Goal: Information Seeking & Learning: Learn about a topic

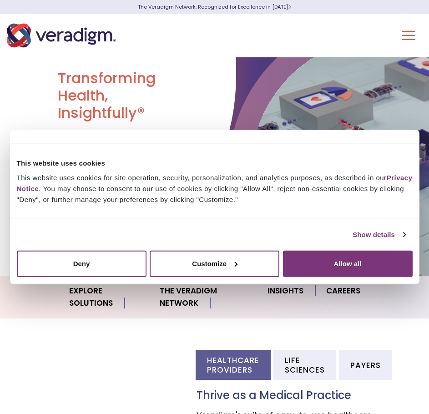
click at [412, 39] on button "Toggle Navigation Menu" at bounding box center [409, 36] width 14 height 24
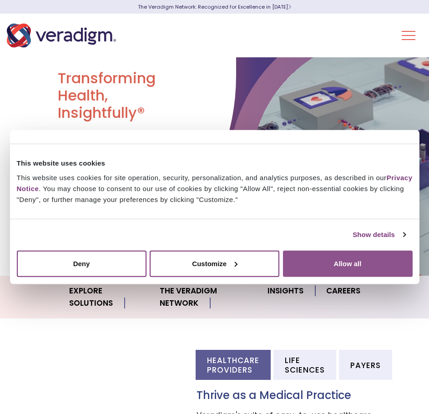
click at [330, 268] on button "Allow all" at bounding box center [348, 263] width 130 height 26
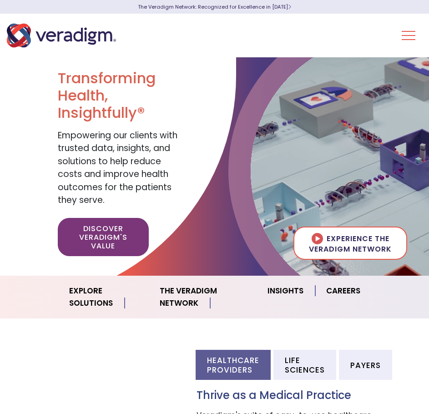
click at [415, 36] on button "Toggle Navigation Menu" at bounding box center [409, 36] width 14 height 24
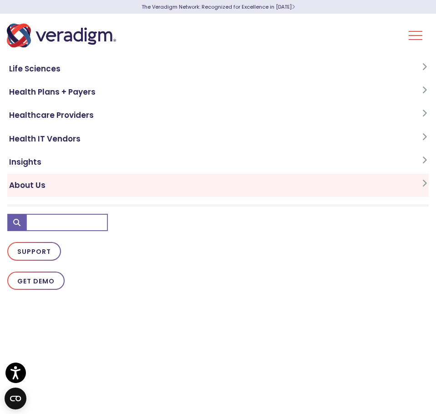
click at [422, 182] on icon at bounding box center [424, 183] width 5 height 8
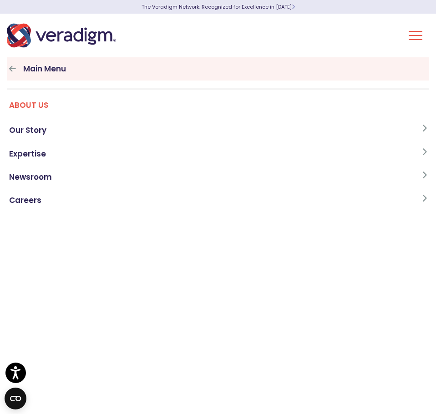
click at [15, 71] on icon at bounding box center [12, 69] width 7 height 8
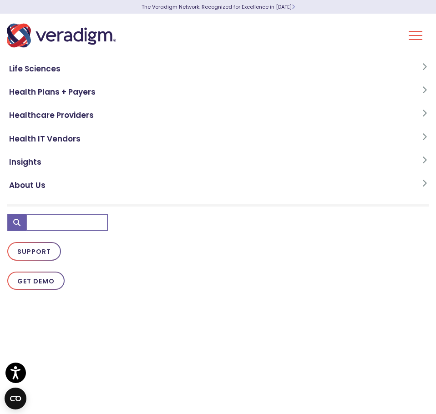
click at [408, 39] on div "Life Sciences Health Plans + Payers Healthcare Providers Health IT Vendors Insi…" at bounding box center [218, 221] width 436 height 414
click at [415, 37] on button "Toggle Navigation Menu" at bounding box center [416, 36] width 14 height 24
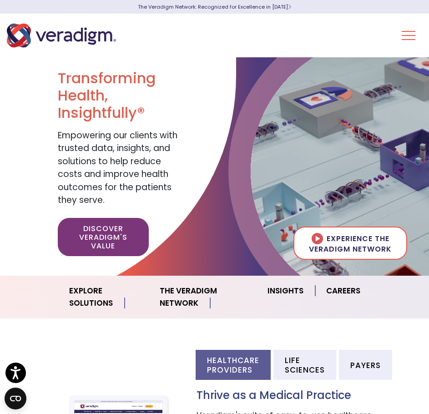
click at [411, 36] on button "Toggle Navigation Menu" at bounding box center [409, 36] width 14 height 24
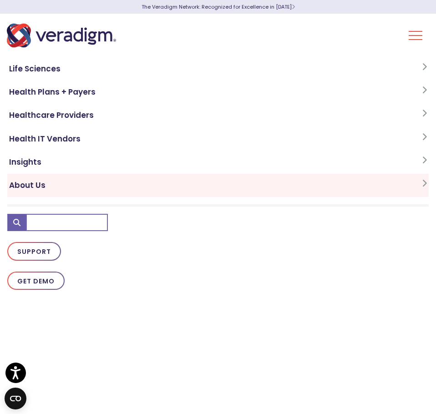
click at [422, 184] on icon at bounding box center [424, 183] width 5 height 8
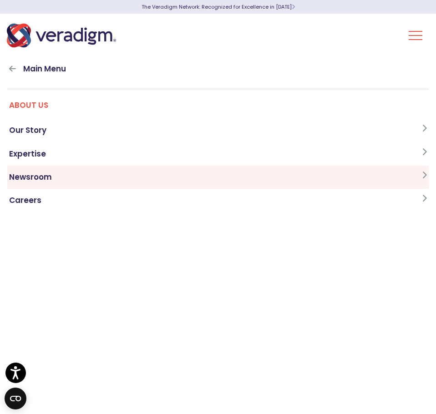
click at [107, 178] on link "Newsroom" at bounding box center [218, 177] width 422 height 23
click at [53, 172] on link "Investors" at bounding box center [218, 177] width 422 height 23
